Goal: Transaction & Acquisition: Purchase product/service

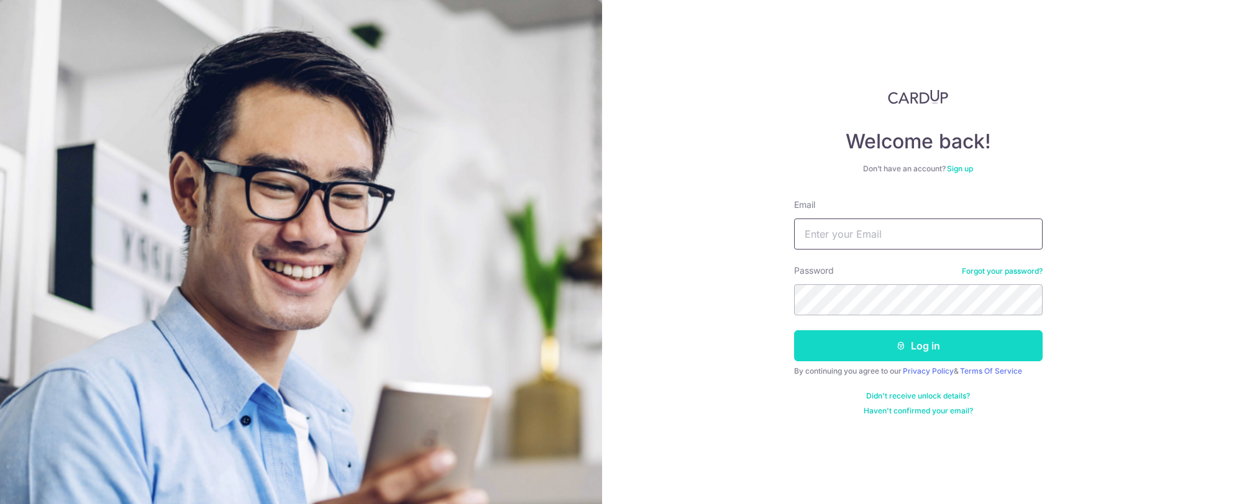
type input "[EMAIL_ADDRESS][DOMAIN_NAME]"
click at [882, 353] on button "Log in" at bounding box center [918, 345] width 248 height 31
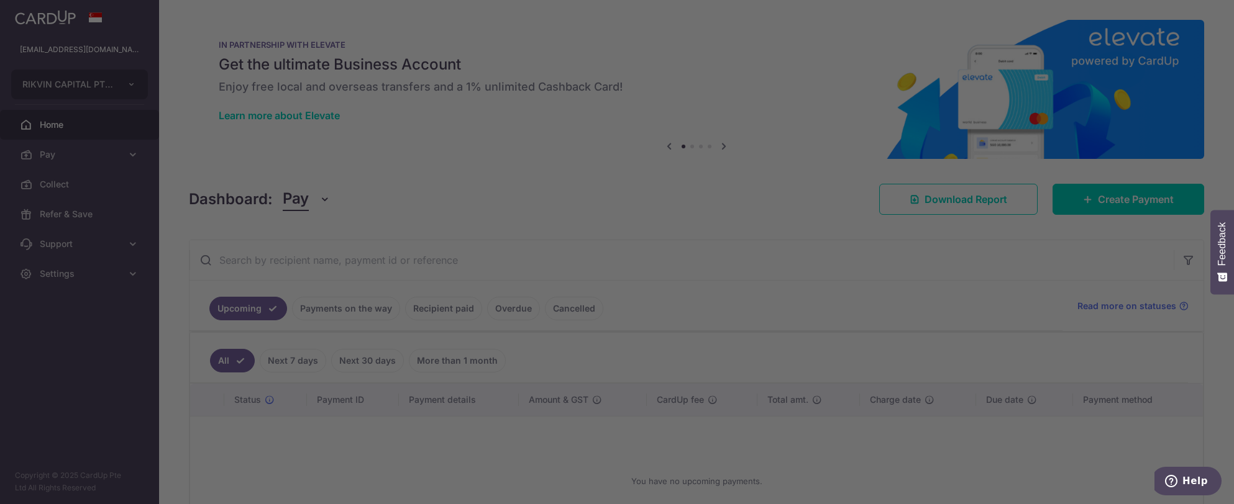
click at [1086, 193] on div at bounding box center [623, 254] width 1246 height 509
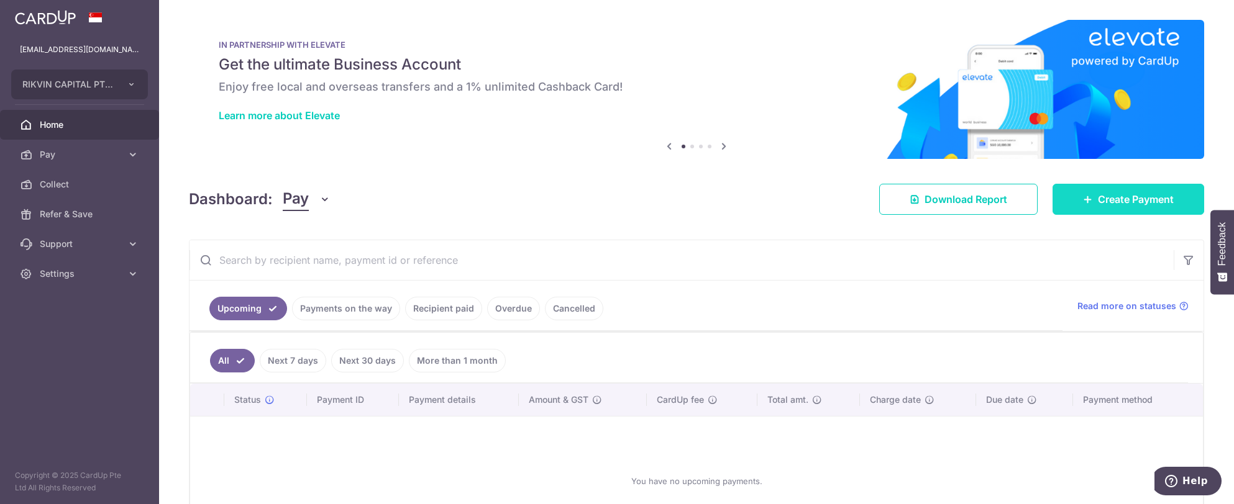
click at [1142, 206] on span "Create Payment" at bounding box center [1136, 199] width 76 height 15
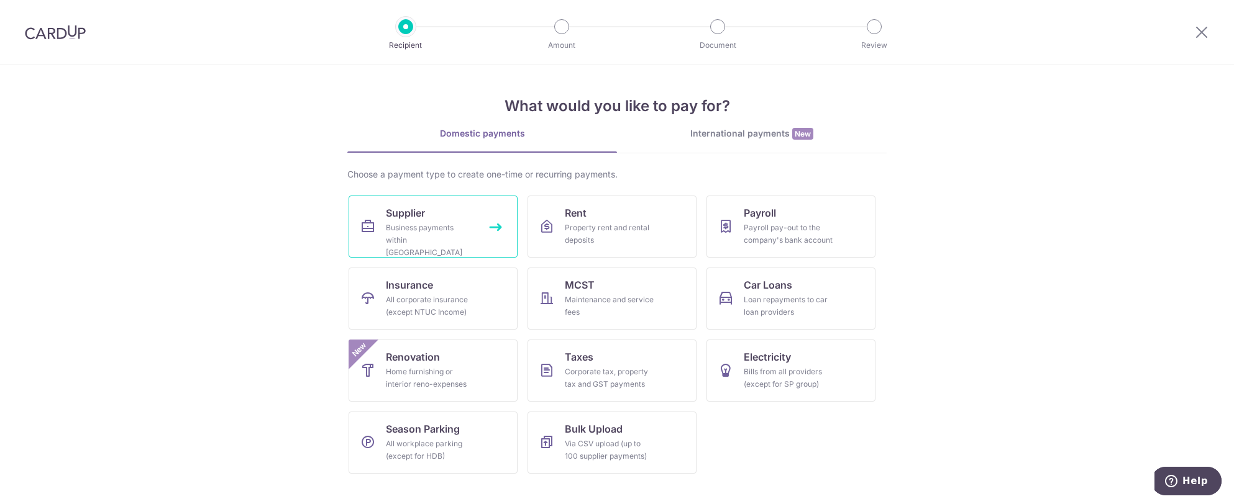
click at [454, 240] on div "Business payments within Singapore" at bounding box center [430, 240] width 89 height 37
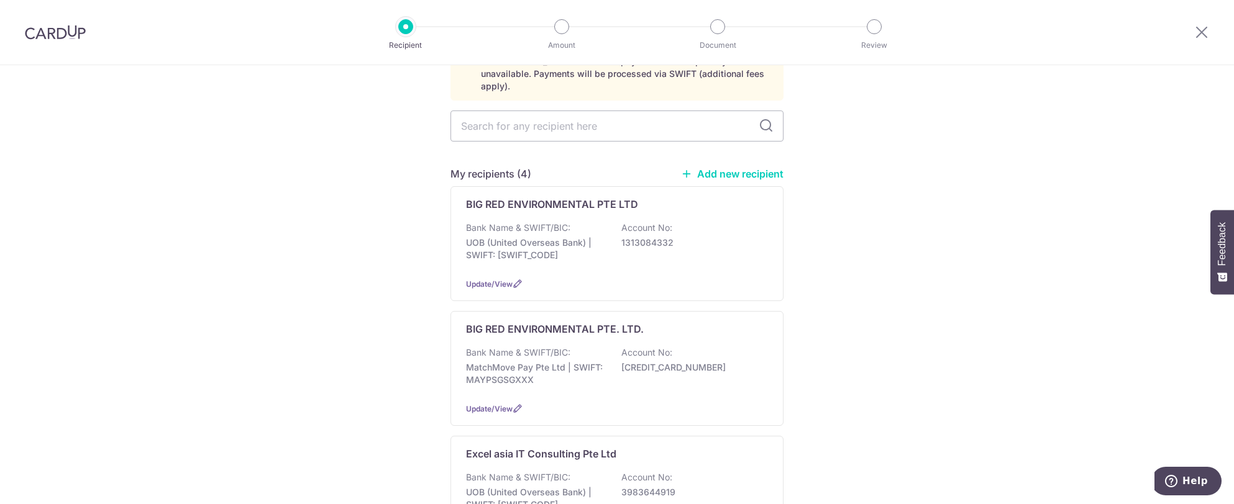
scroll to position [186, 0]
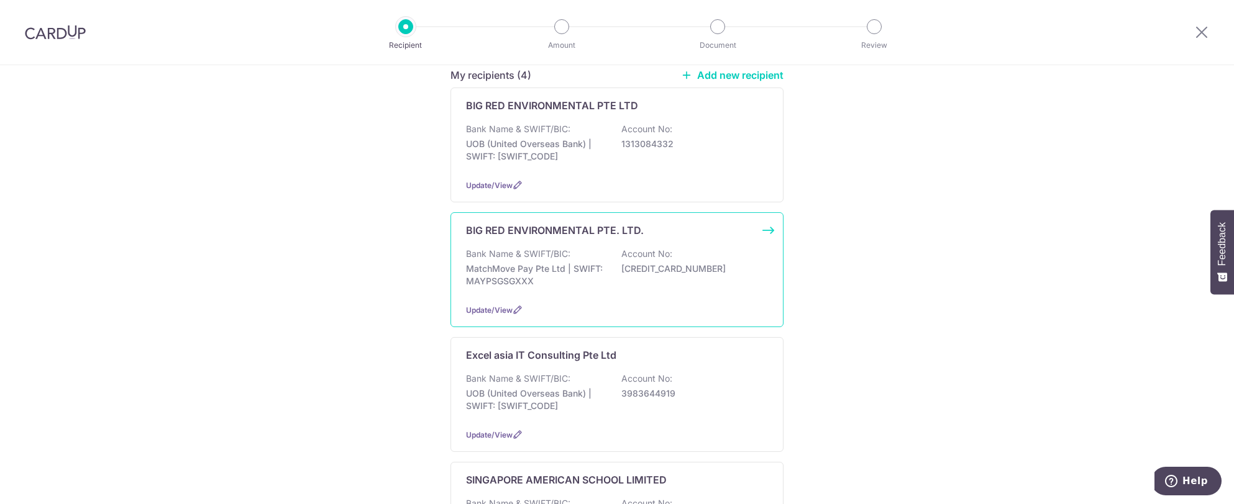
click at [623, 273] on div "Bank Name & SWIFT/BIC: MatchMove Pay Pte Ltd | SWIFT: MAYPSGSGXXX Account No: 6…" at bounding box center [617, 271] width 302 height 46
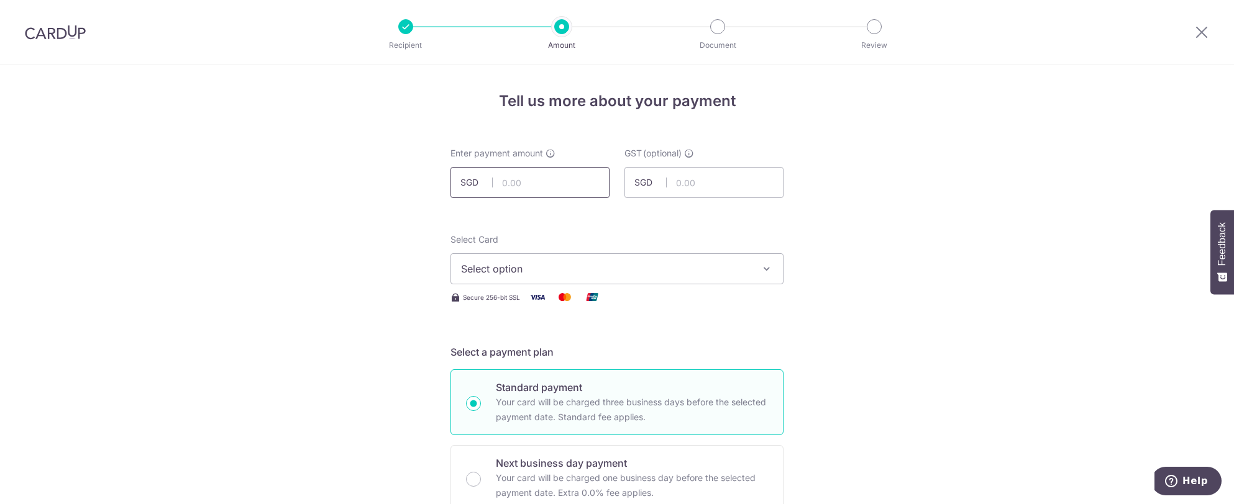
click at [556, 186] on input "text" at bounding box center [529, 182] width 159 height 31
type input "240,000.00"
click at [770, 272] on button "Select option" at bounding box center [616, 268] width 333 height 31
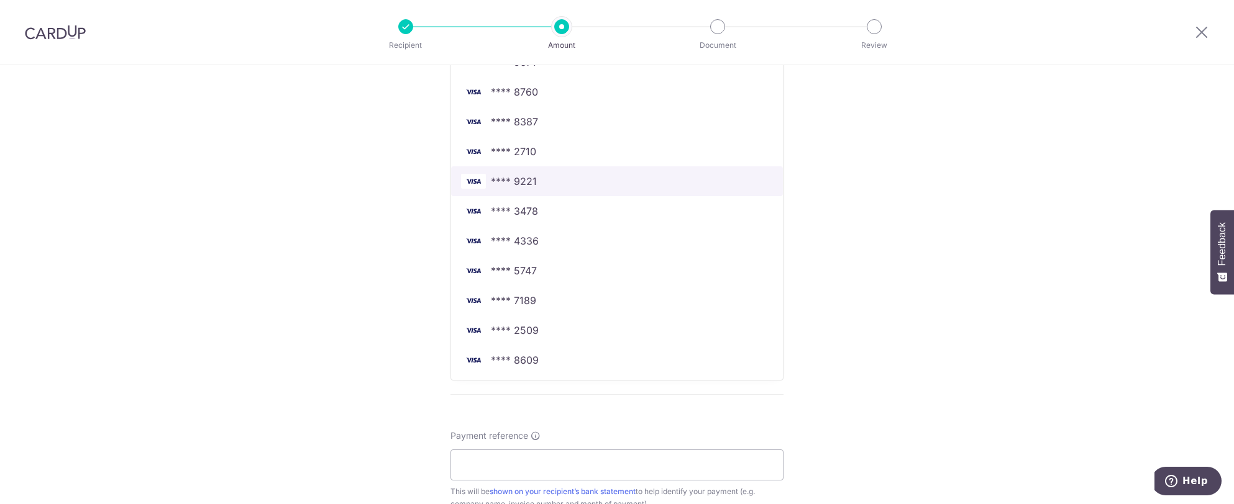
scroll to position [497, 0]
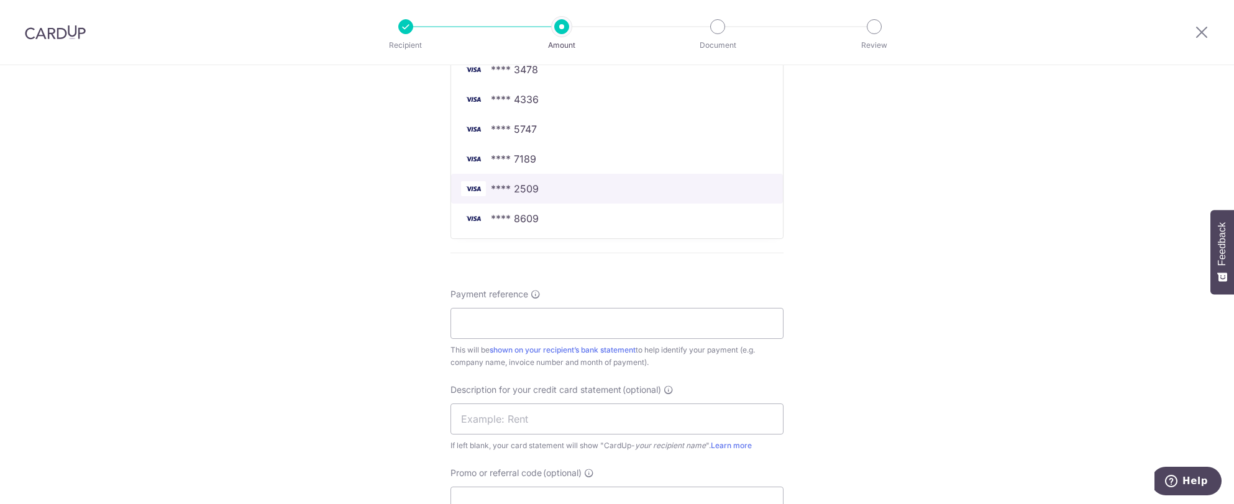
click at [555, 193] on span "**** 2509" at bounding box center [617, 188] width 312 height 15
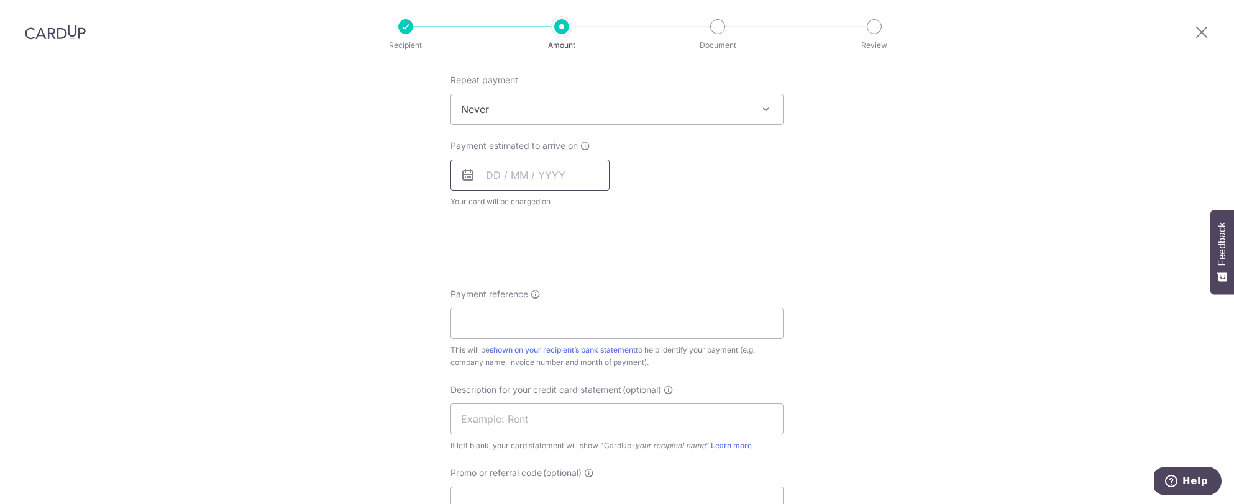
click at [507, 175] on input "text" at bounding box center [529, 175] width 159 height 31
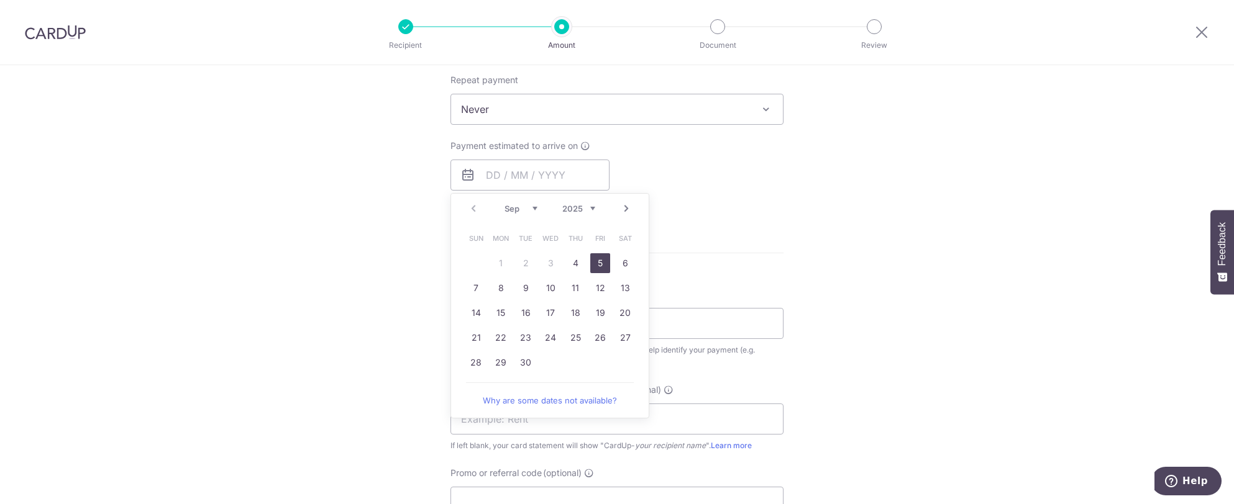
click at [592, 265] on link "5" at bounding box center [600, 263] width 20 height 20
type input "[DATE]"
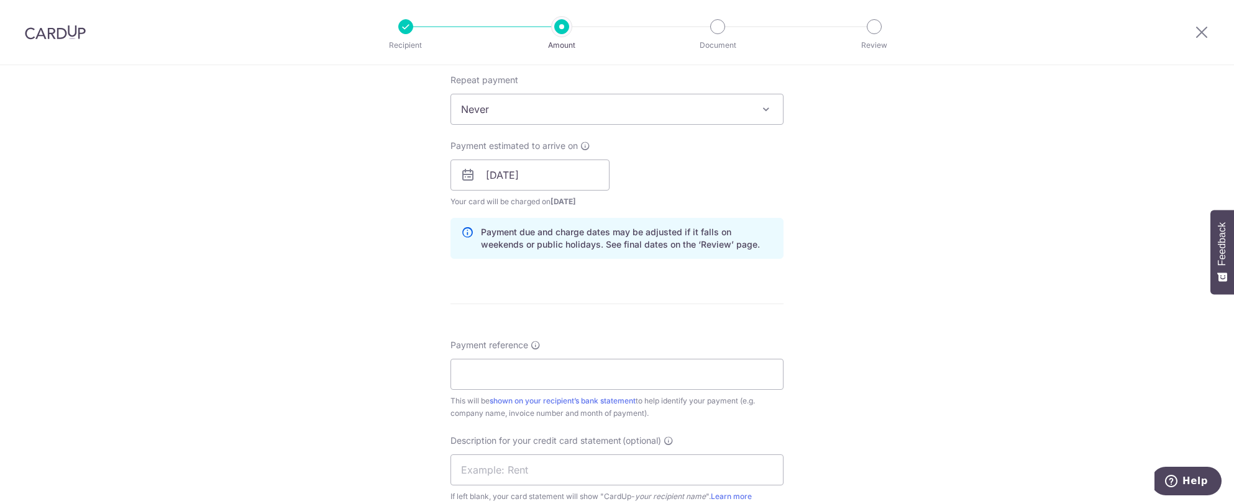
click at [793, 189] on div "Tell us more about your payment Enter payment amount SGD 240,000.00 240000.00 G…" at bounding box center [617, 197] width 1234 height 1258
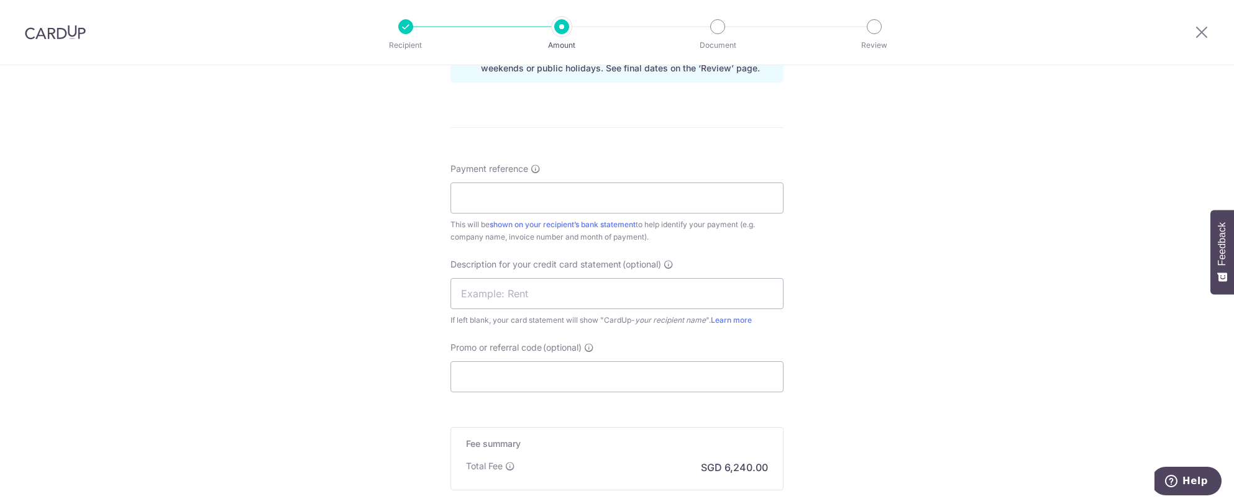
scroll to position [683, 0]
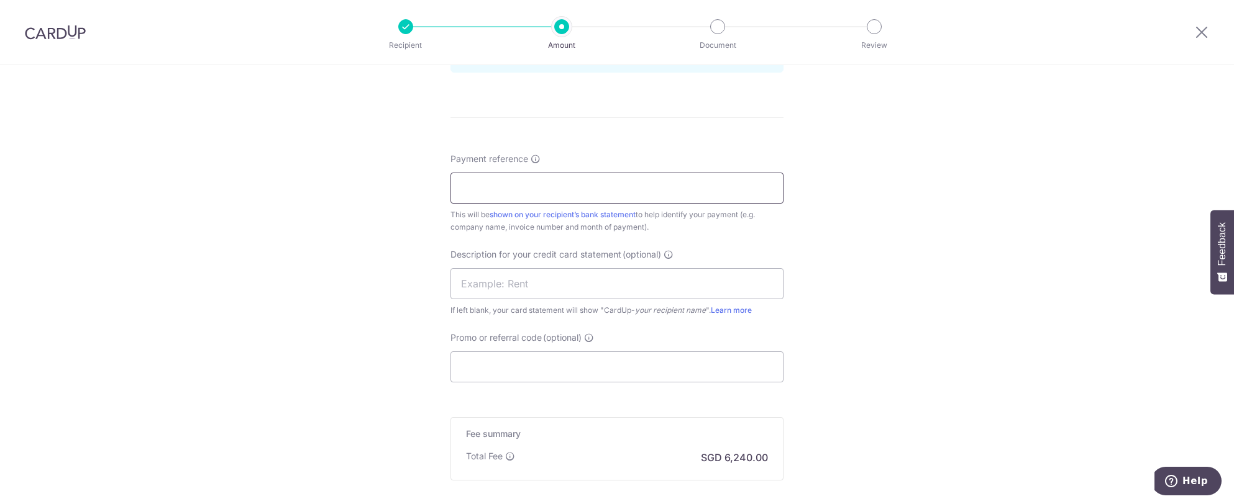
click at [493, 194] on input "Payment reference" at bounding box center [616, 188] width 333 height 31
type input "BRE"
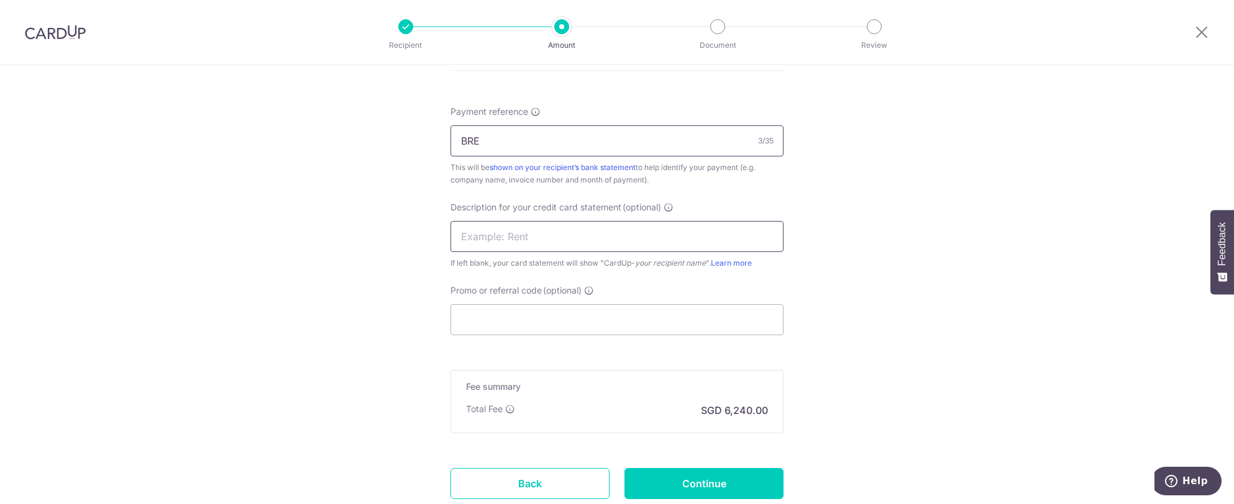
scroll to position [745, 0]
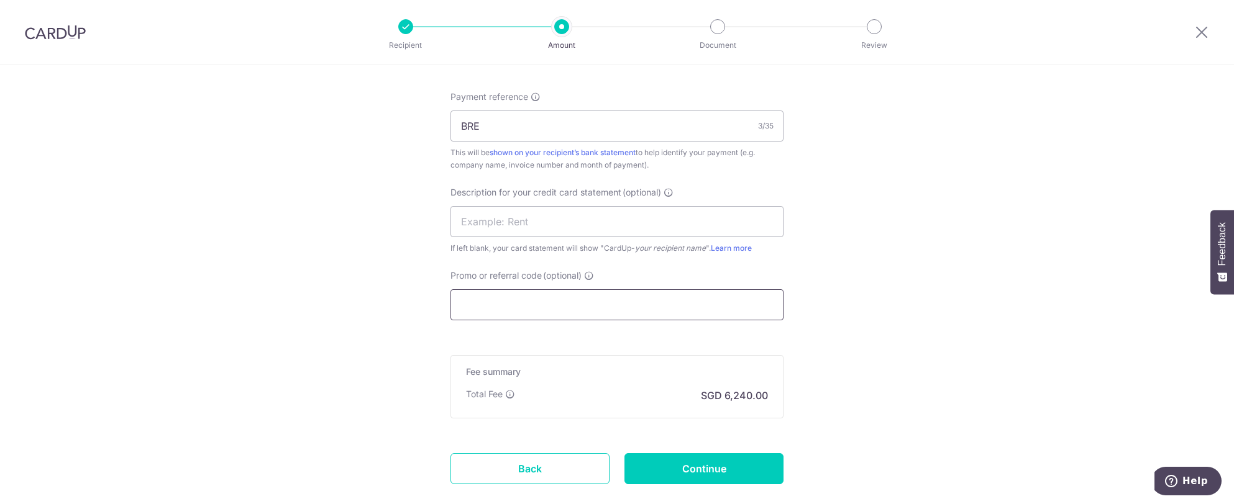
click at [481, 303] on input "Promo or referral code (optional)" at bounding box center [616, 304] width 333 height 31
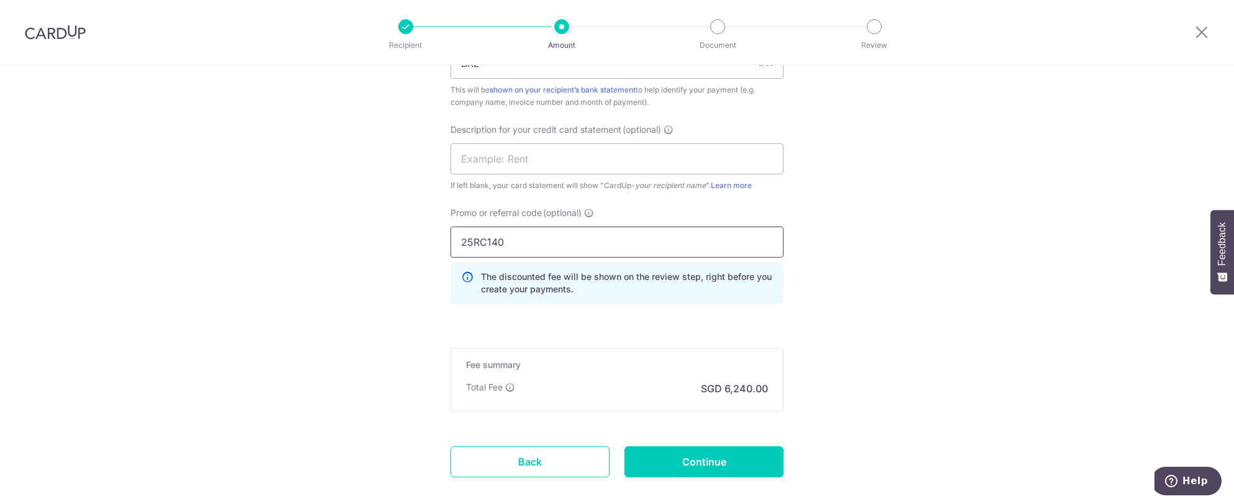
scroll to position [871, 0]
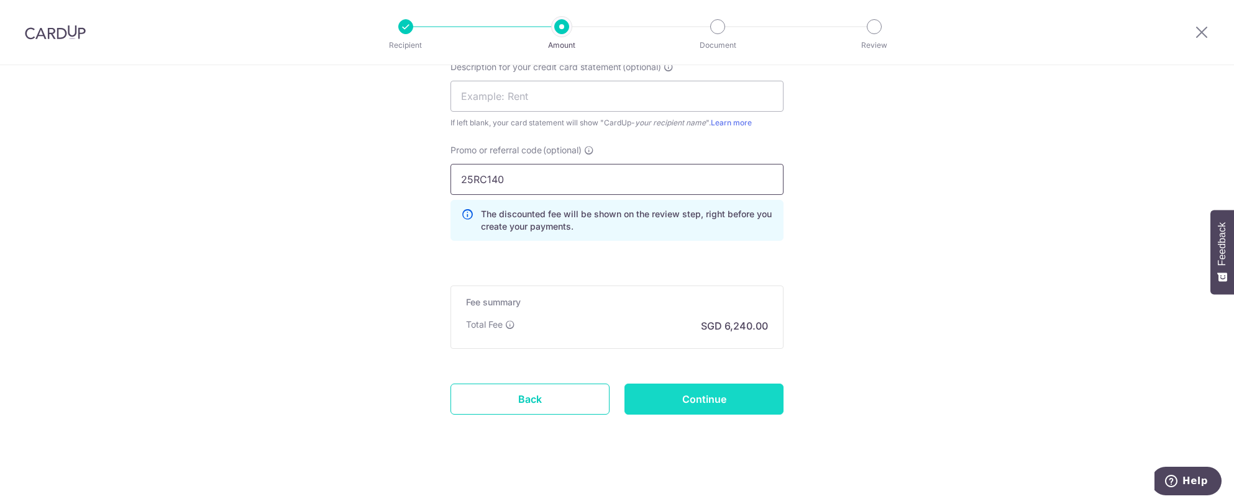
type input "25RC140"
drag, startPoint x: 697, startPoint y: 398, endPoint x: 712, endPoint y: 391, distance: 17.2
click at [697, 398] on input "Continue" at bounding box center [703, 399] width 159 height 31
type input "Create Schedule"
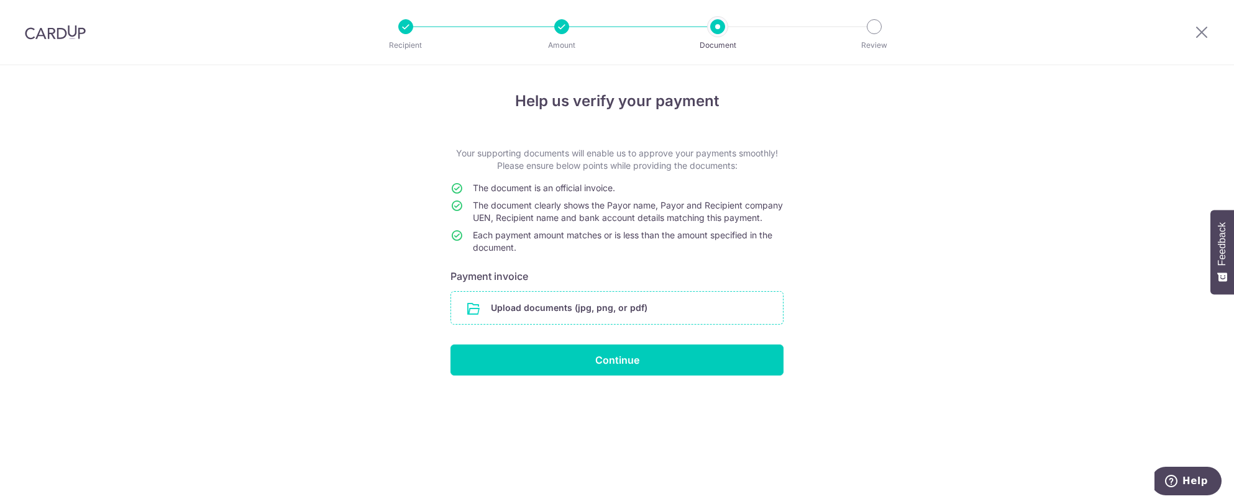
click at [629, 317] on input "file" at bounding box center [617, 308] width 332 height 32
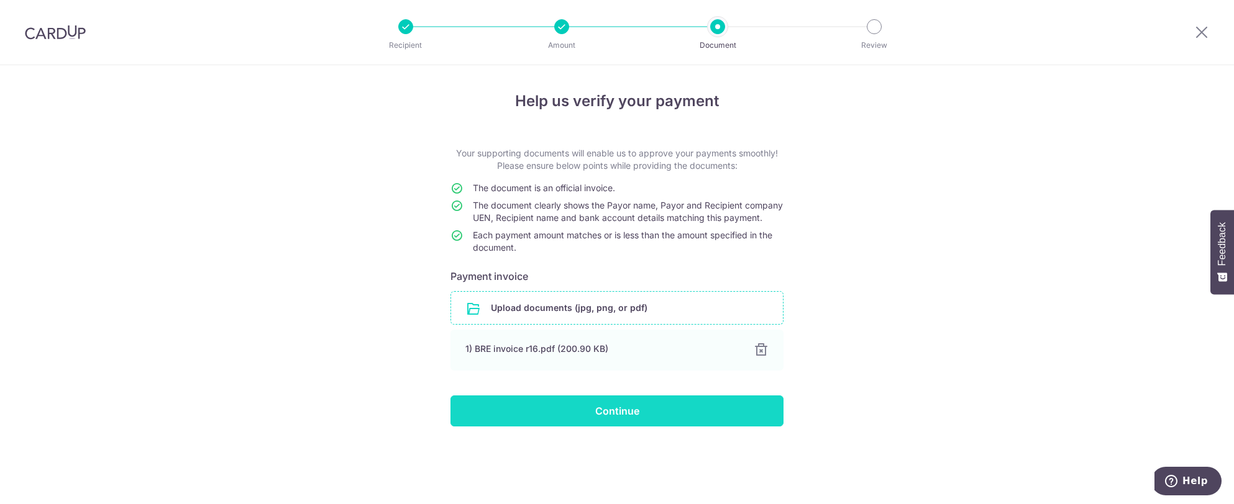
click at [660, 420] on input "Continue" at bounding box center [616, 411] width 333 height 31
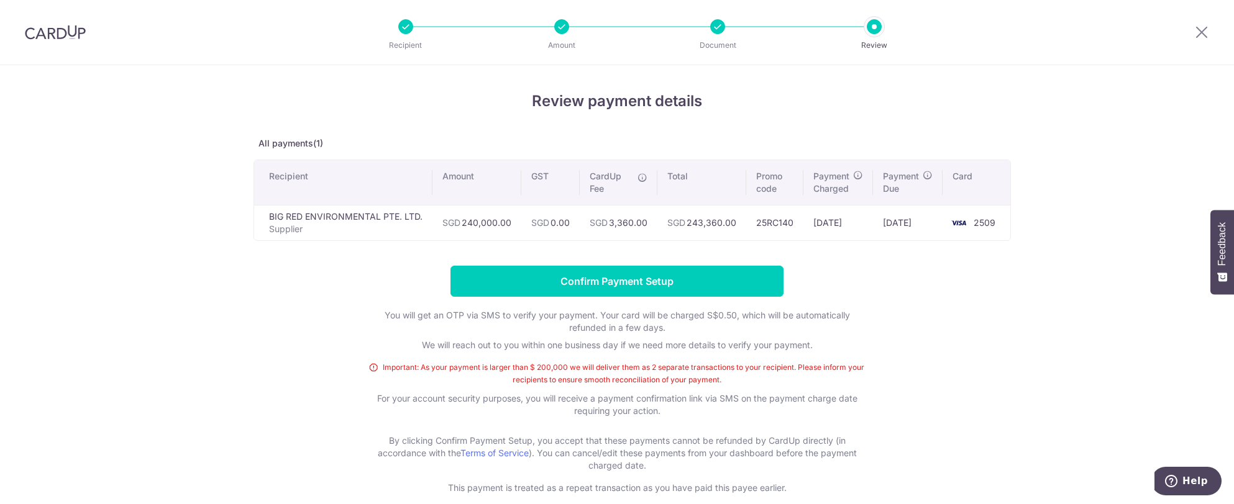
scroll to position [62, 0]
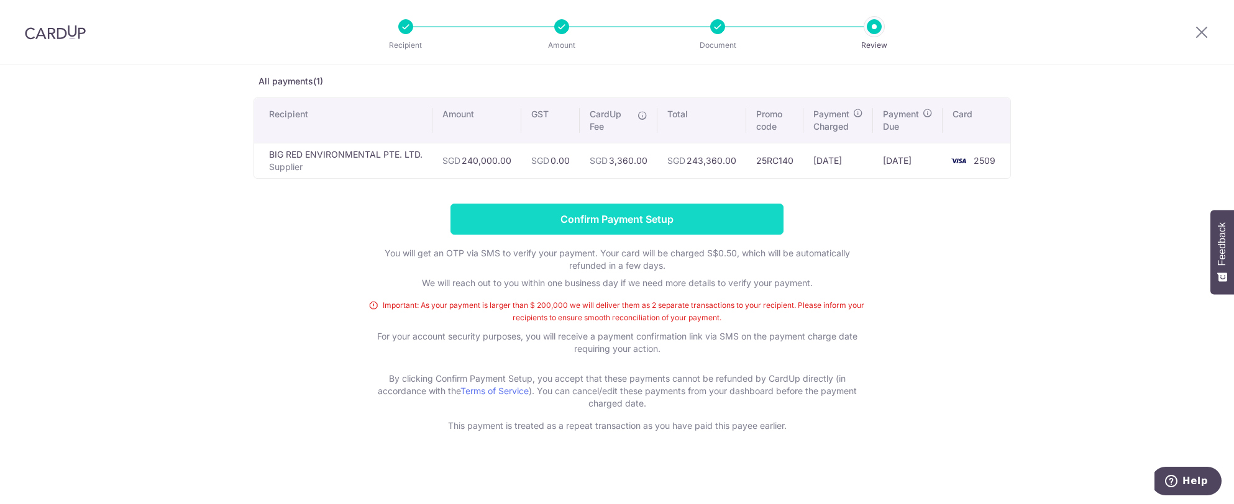
click at [620, 219] on input "Confirm Payment Setup" at bounding box center [616, 219] width 333 height 31
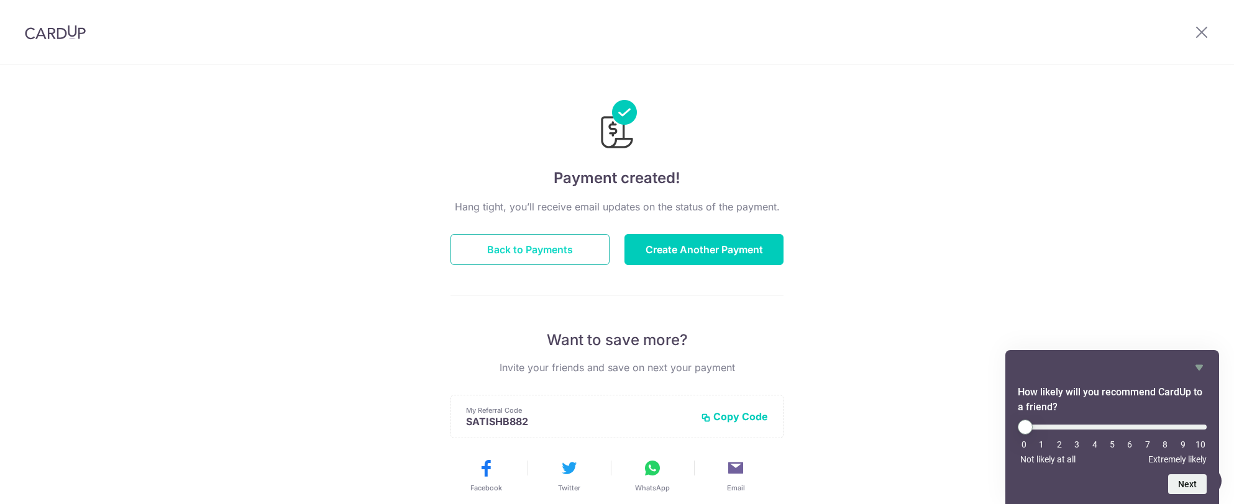
click at [560, 245] on button "Back to Payments" at bounding box center [529, 249] width 159 height 31
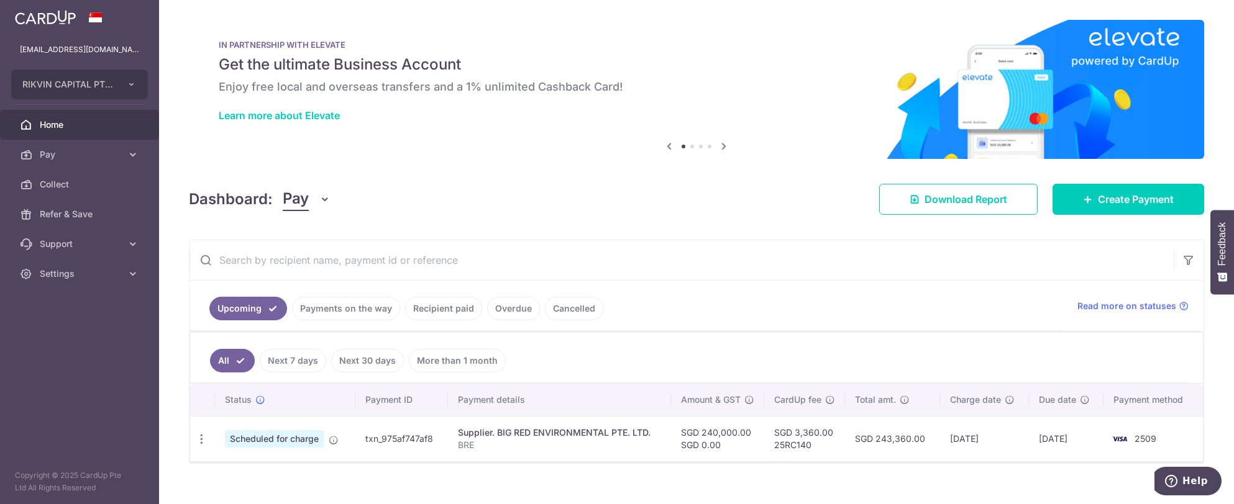
scroll to position [14, 0]
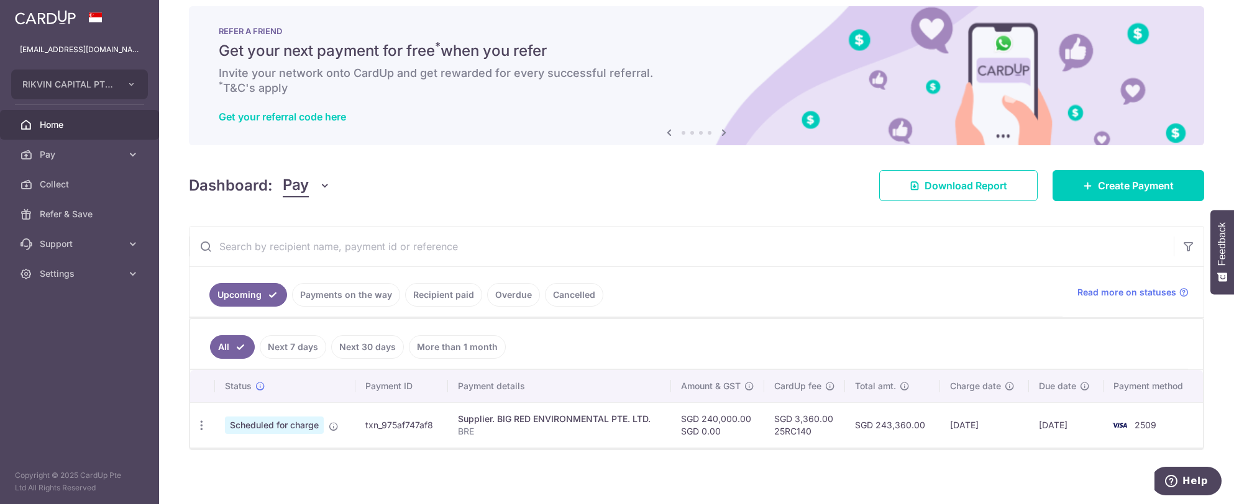
click at [623, 227] on input "text" at bounding box center [681, 247] width 984 height 40
